Goal: Information Seeking & Learning: Learn about a topic

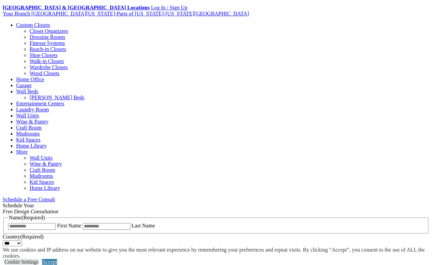
scroll to position [257, 0]
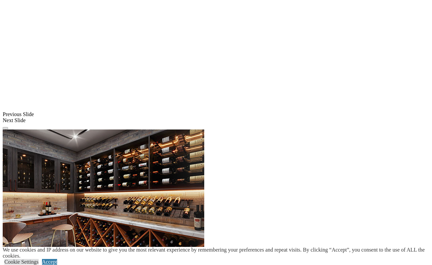
scroll to position [523, 0]
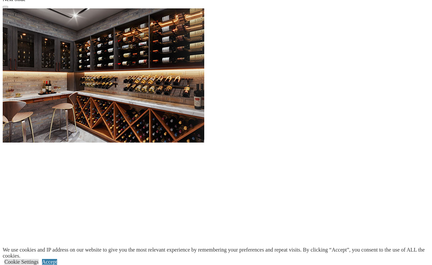
scroll to position [643, 0]
